Goal: Information Seeking & Learning: Check status

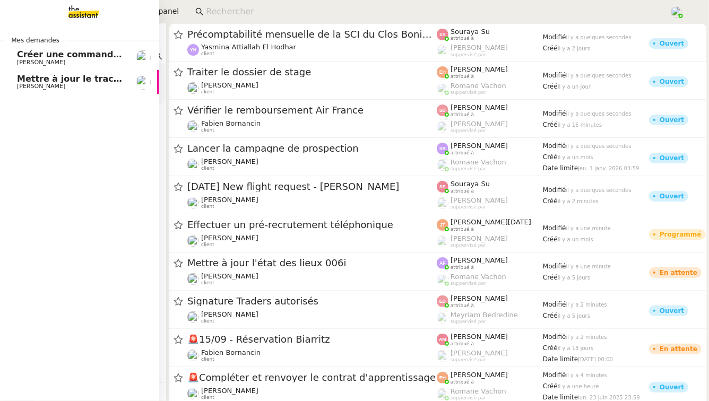
click at [51, 49] on link "Créer une commande dans Shopify [PERSON_NAME]" at bounding box center [79, 58] width 159 height 24
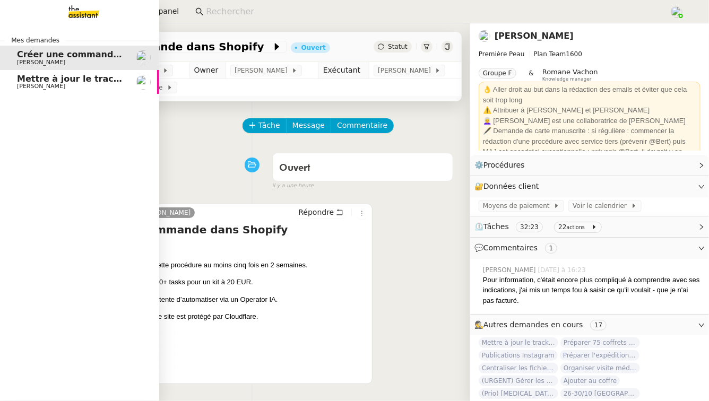
click at [49, 85] on span "[PERSON_NAME]" at bounding box center [41, 86] width 48 height 7
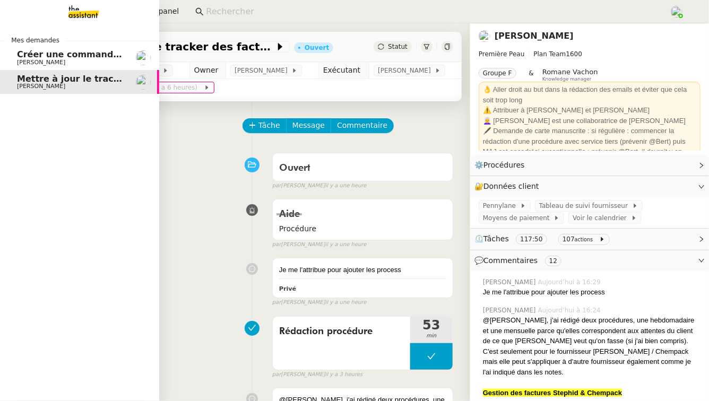
click at [99, 63] on span "[PERSON_NAME]" at bounding box center [70, 62] width 107 height 6
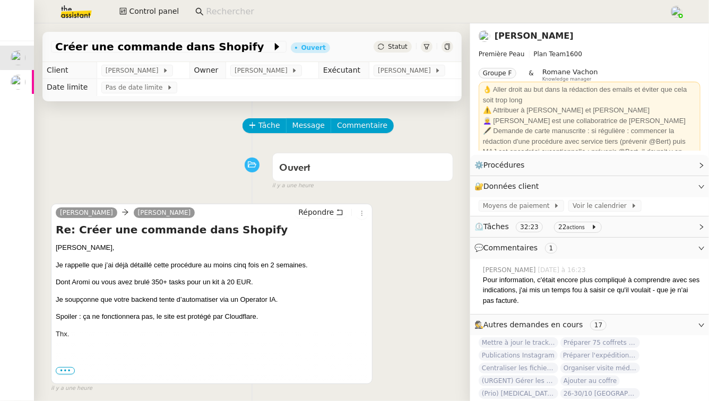
click at [62, 13] on img at bounding box center [68, 11] width 82 height 23
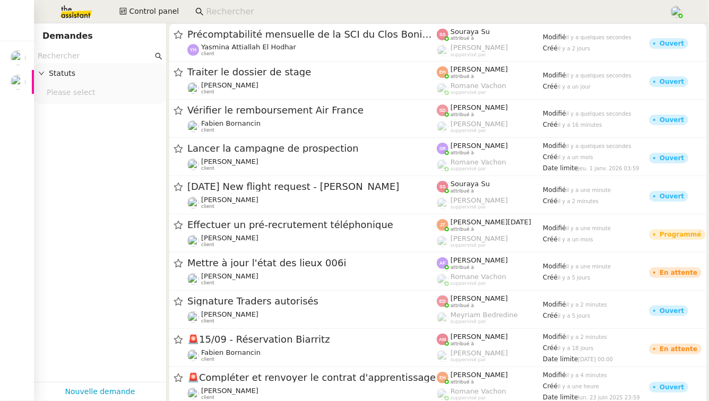
click at [59, 58] on input "text" at bounding box center [95, 56] width 115 height 12
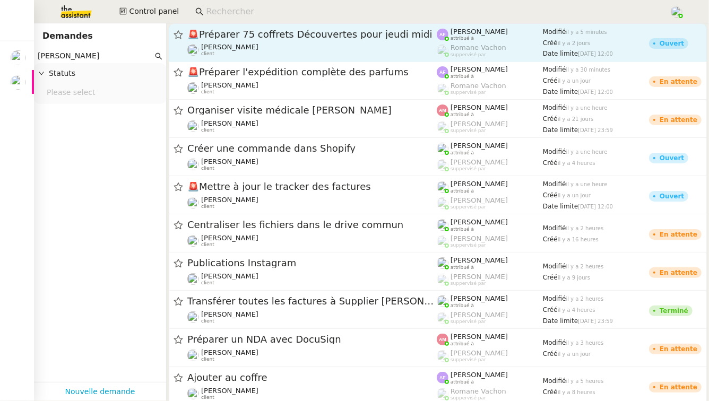
type input "[PERSON_NAME]"
click at [245, 31] on span "🚨 Préparer 75 coffrets Découvertes pour [DATE] midi" at bounding box center [312, 35] width 250 height 10
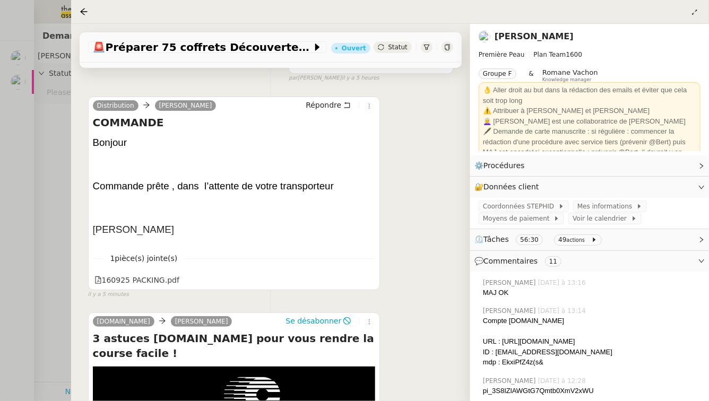
scroll to position [174, 0]
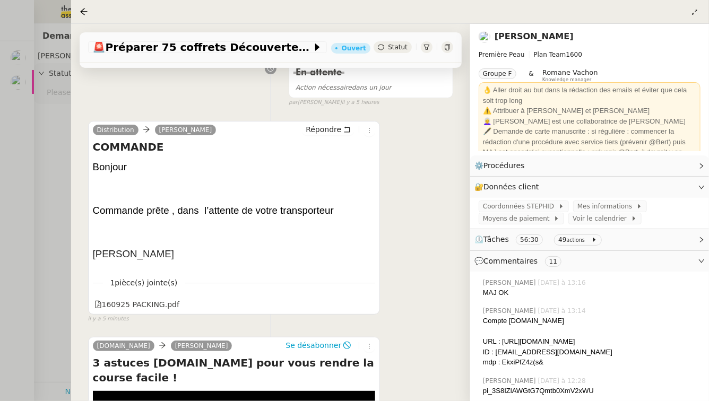
click at [60, 168] on div at bounding box center [354, 200] width 709 height 401
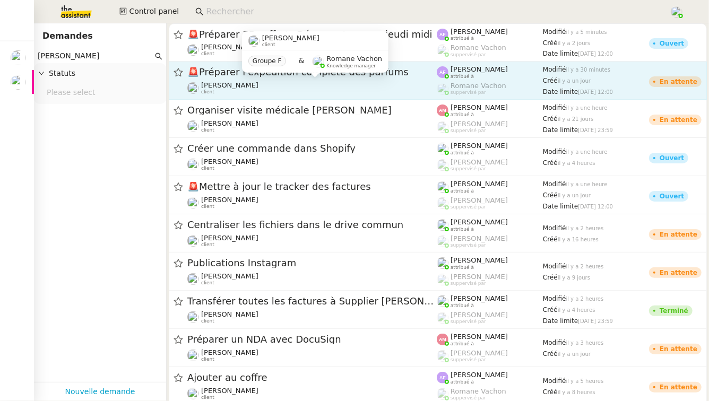
click at [358, 87] on div "[PERSON_NAME] client" at bounding box center [312, 88] width 250 height 14
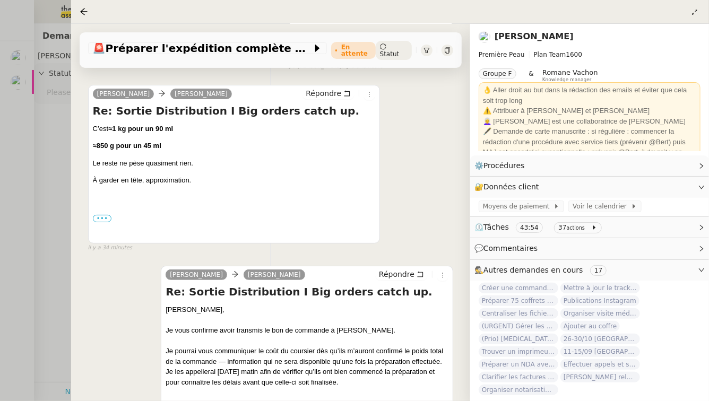
scroll to position [209, 0]
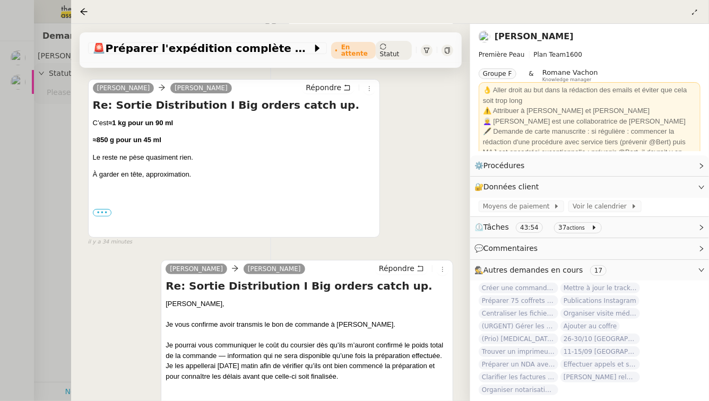
click at [24, 169] on div at bounding box center [354, 200] width 709 height 401
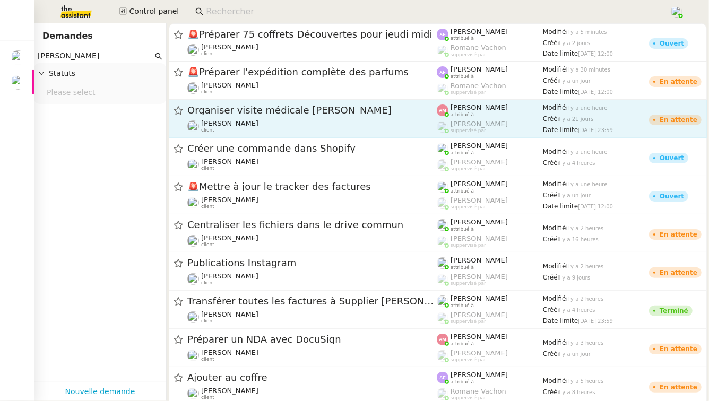
click at [298, 115] on span "Organiser visite médicale [PERSON_NAME]" at bounding box center [312, 111] width 250 height 10
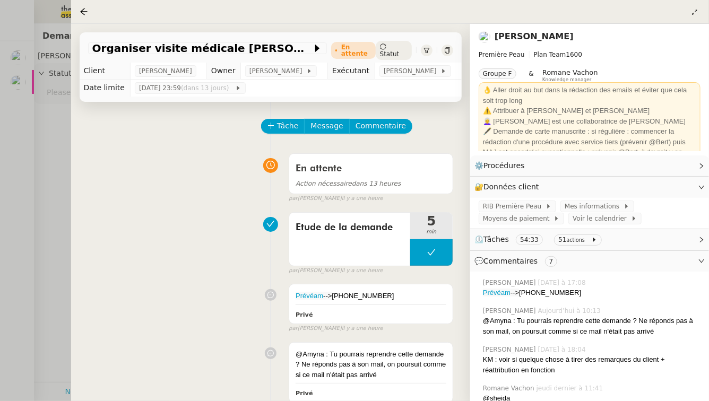
click at [61, 211] on div at bounding box center [354, 200] width 709 height 401
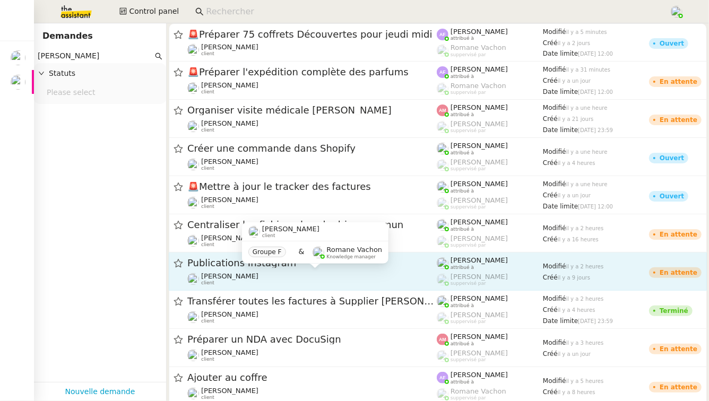
click at [390, 275] on div "[PERSON_NAME] client" at bounding box center [312, 279] width 250 height 14
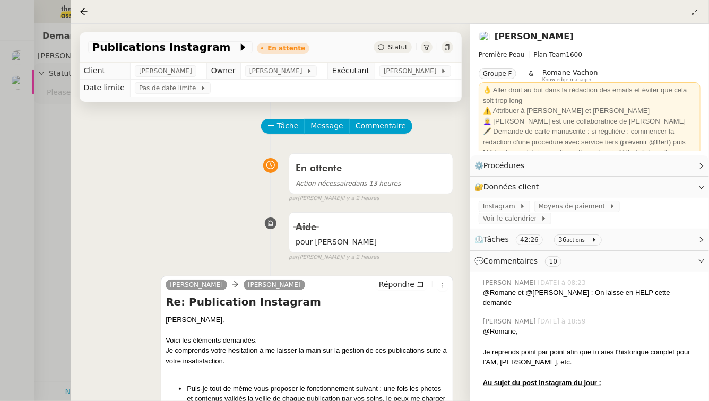
click at [21, 252] on div at bounding box center [354, 200] width 709 height 401
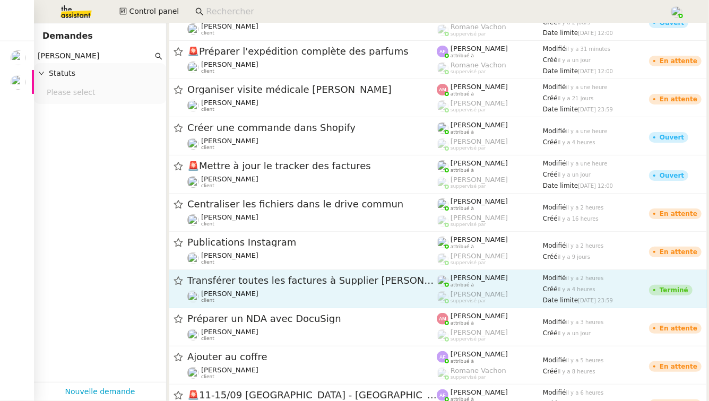
scroll to position [22, 0]
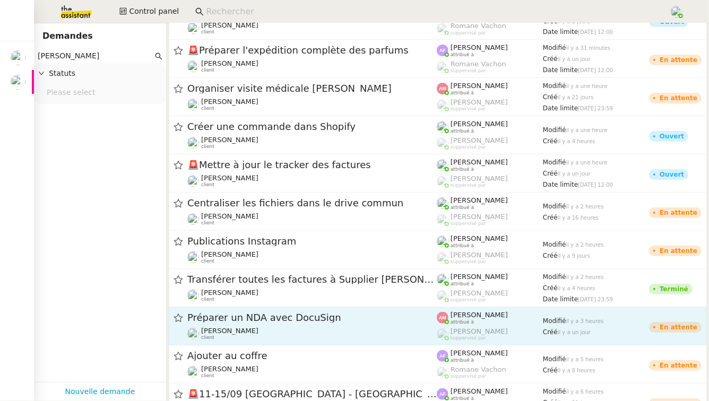
click at [311, 316] on span "Préparer un NDA avec DocuSign" at bounding box center [312, 318] width 250 height 10
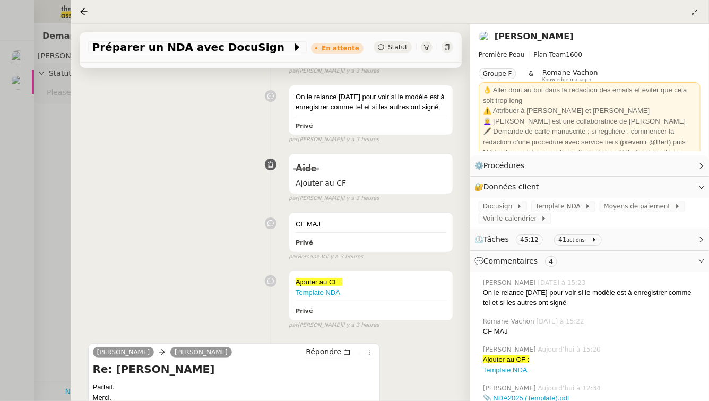
scroll to position [232, 0]
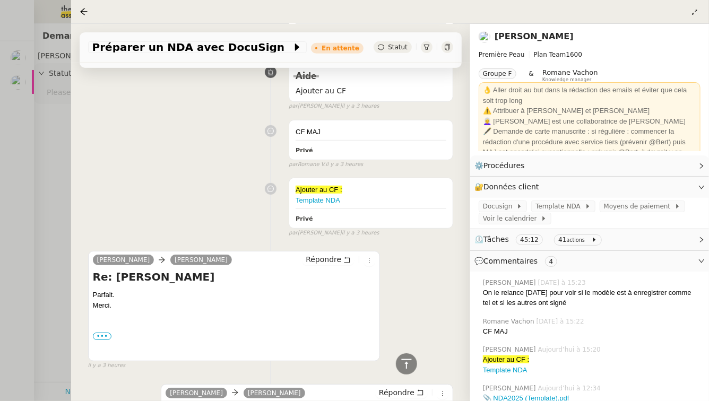
click at [63, 260] on div at bounding box center [354, 200] width 709 height 401
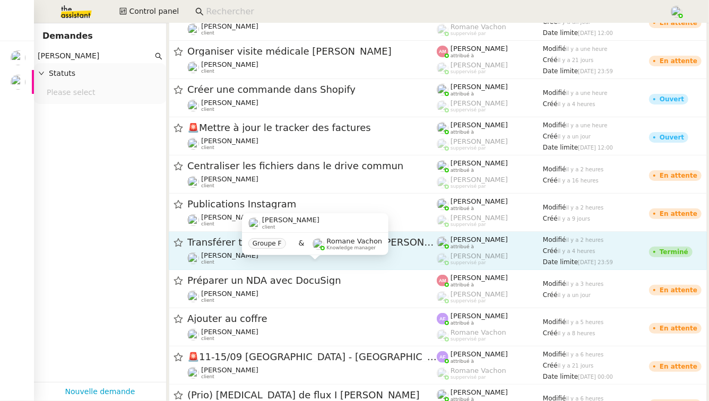
scroll to position [61, 0]
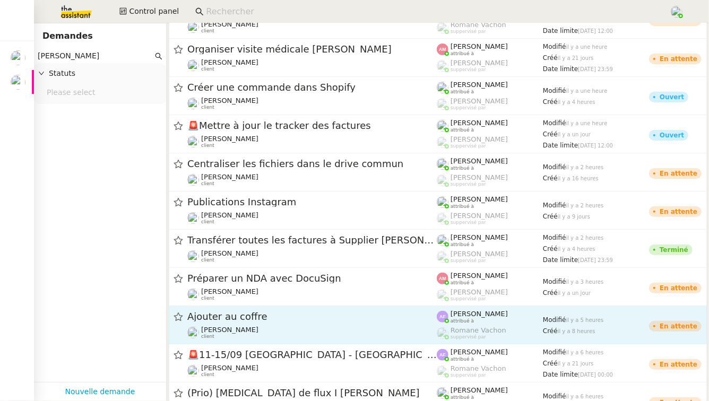
click at [289, 319] on span "Ajouter au coffre" at bounding box center [312, 317] width 250 height 10
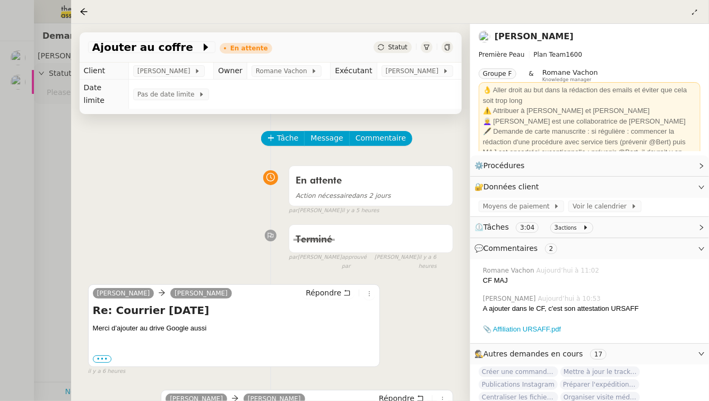
click at [31, 218] on div at bounding box center [354, 200] width 709 height 401
